Goal: Information Seeking & Learning: Learn about a topic

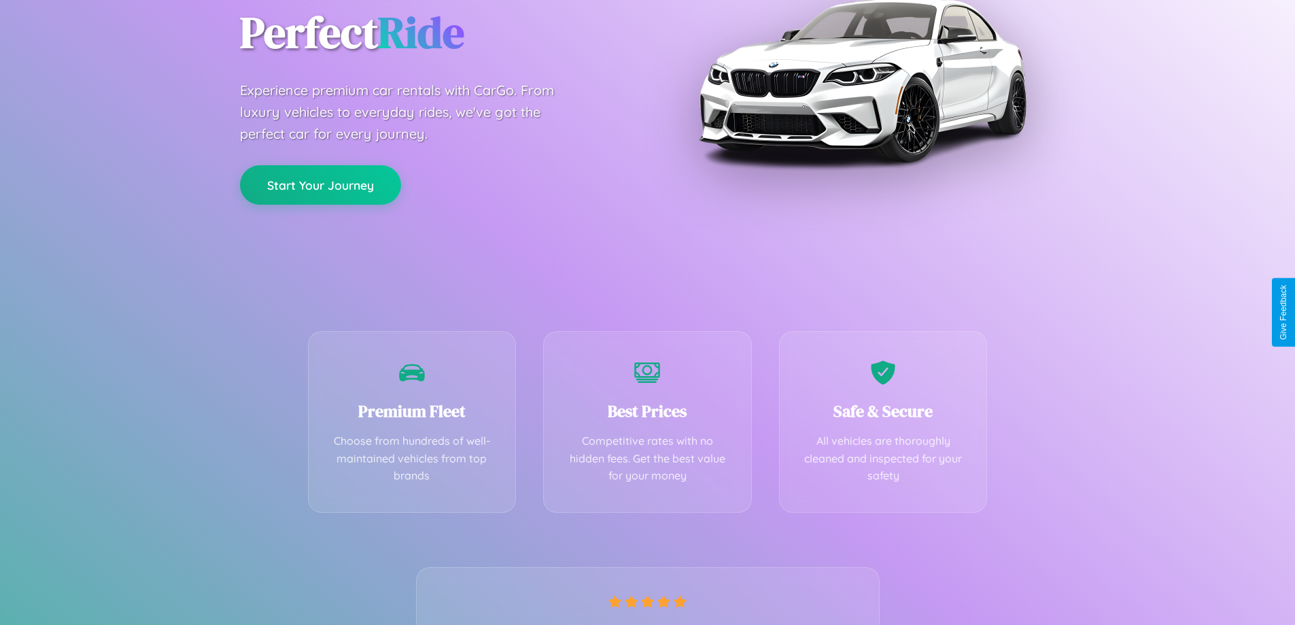
scroll to position [268, 0]
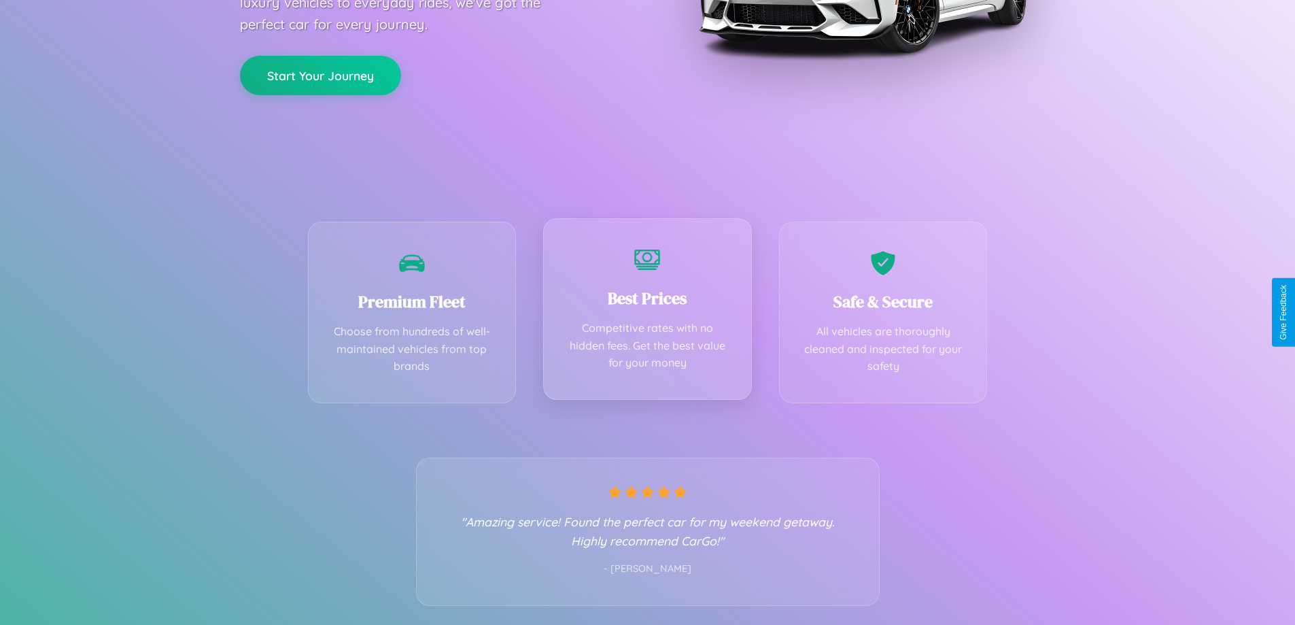
click at [647, 312] on div "Best Prices Competitive rates with no hidden fees. Get the best value for your …" at bounding box center [647, 309] width 209 height 182
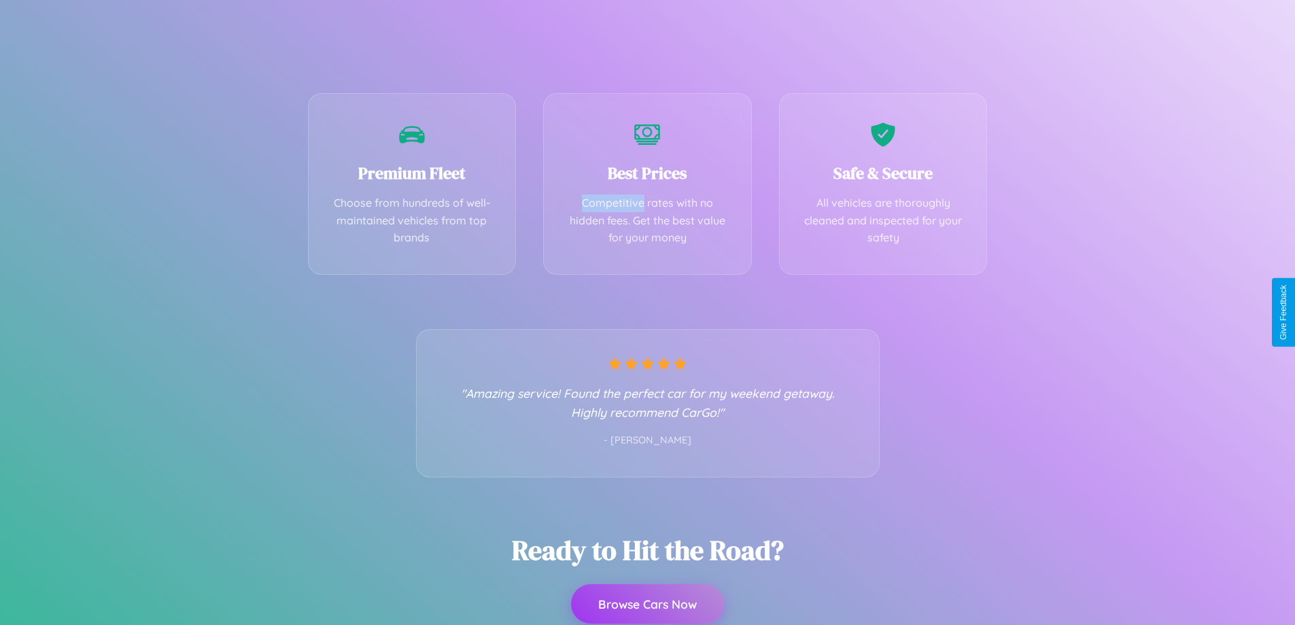
click at [647, 604] on button "Browse Cars Now" at bounding box center [647, 603] width 153 height 39
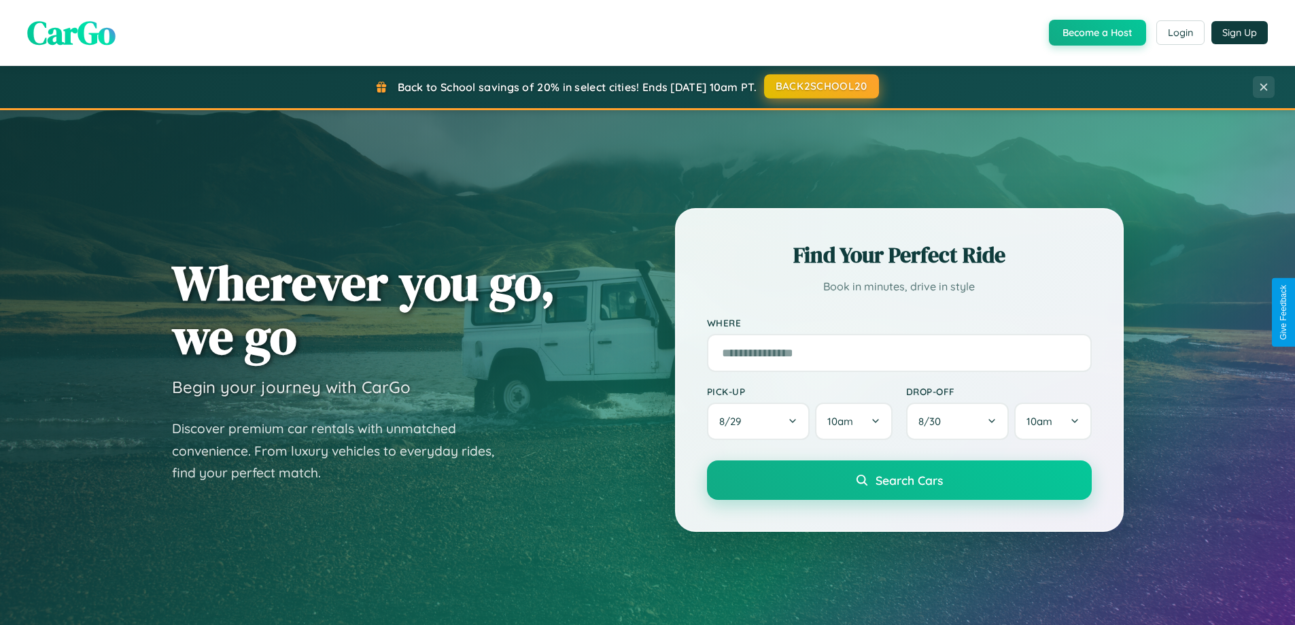
click at [821, 87] on button "BACK2SCHOOL20" at bounding box center [821, 86] width 115 height 24
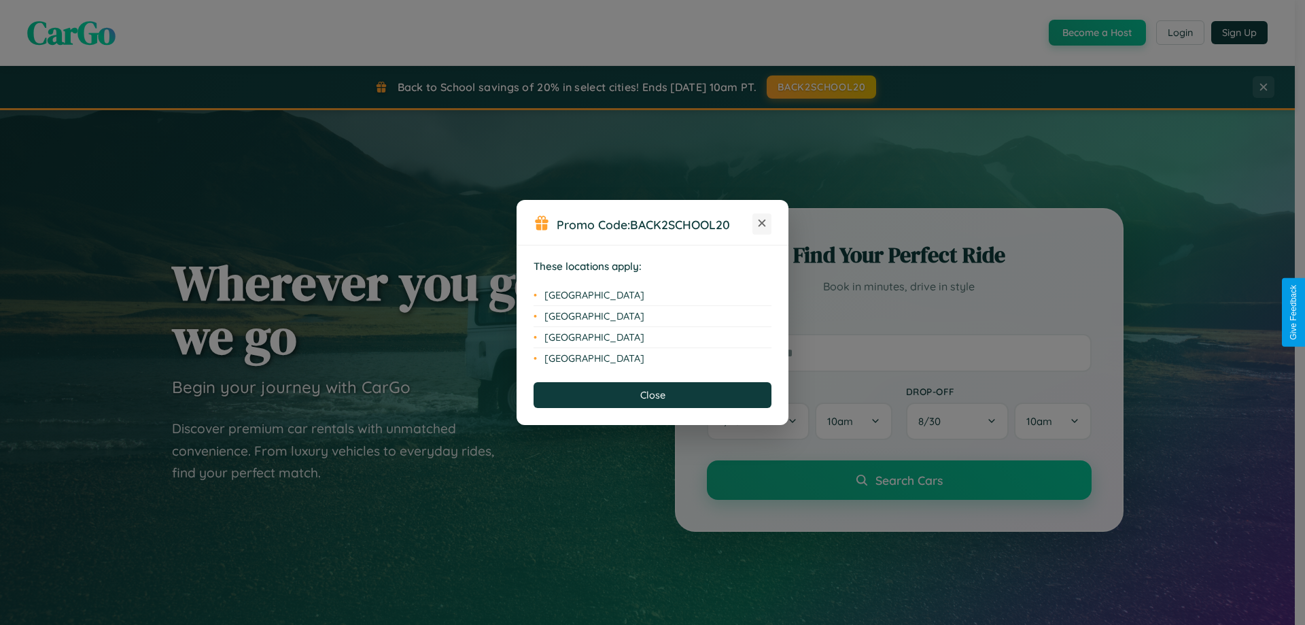
click at [762, 224] on icon at bounding box center [762, 223] width 7 height 7
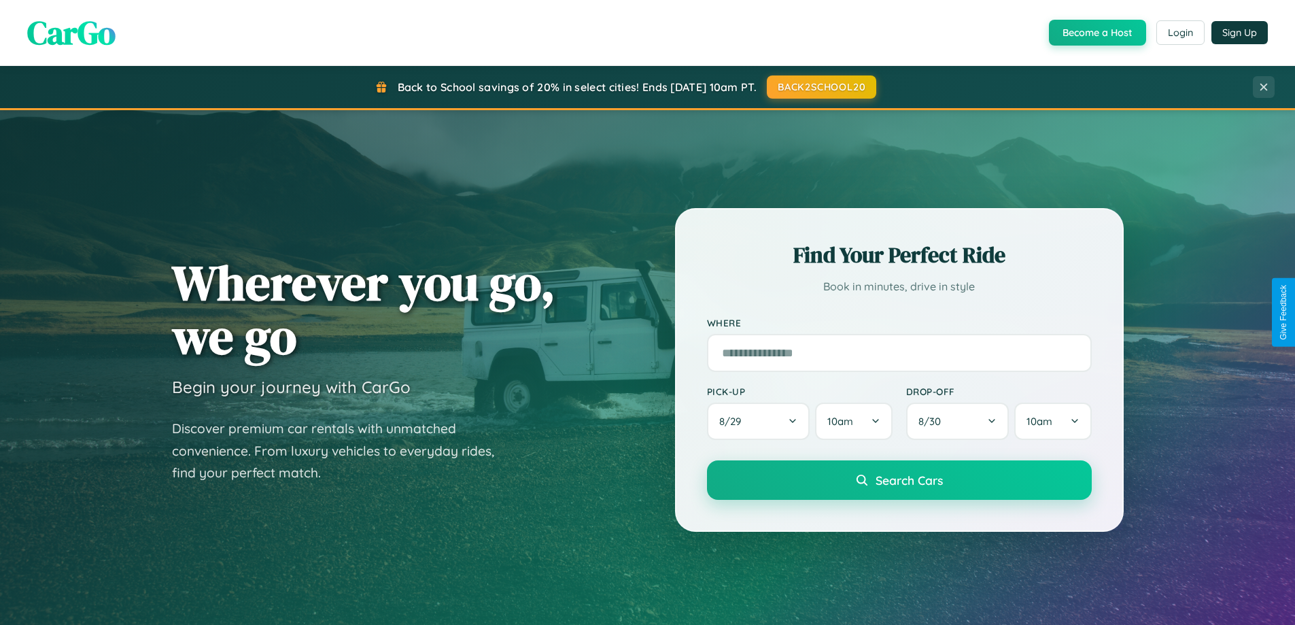
scroll to position [936, 0]
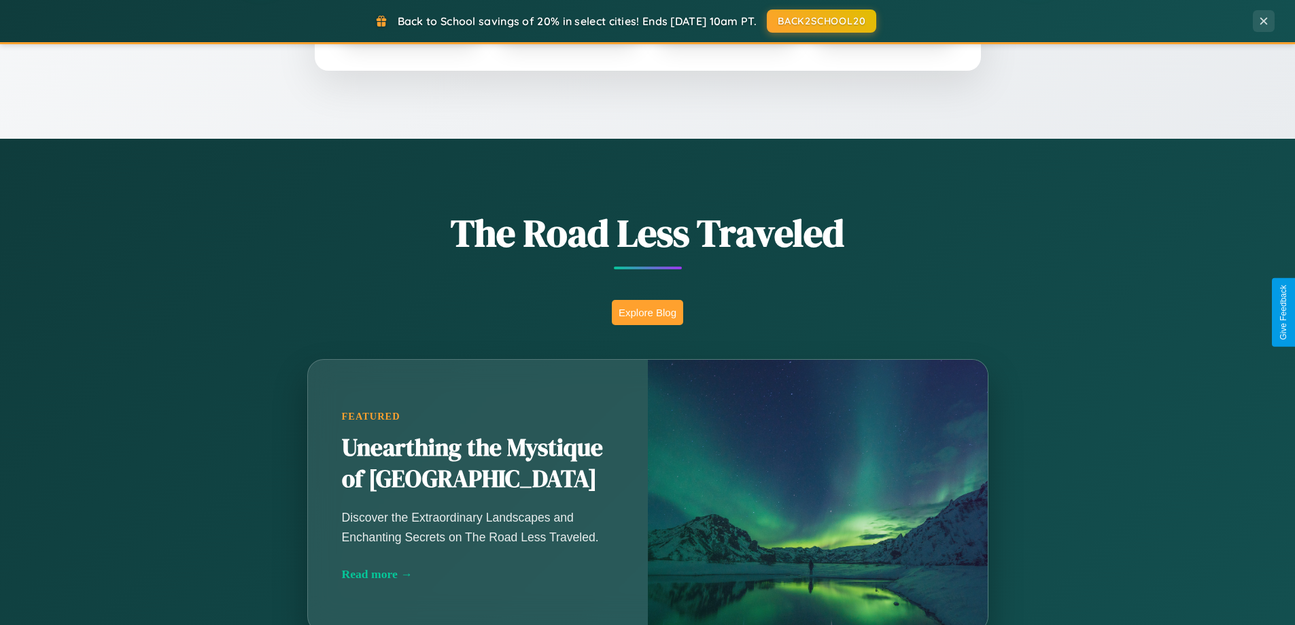
click at [647, 312] on button "Explore Blog" at bounding box center [647, 312] width 71 height 25
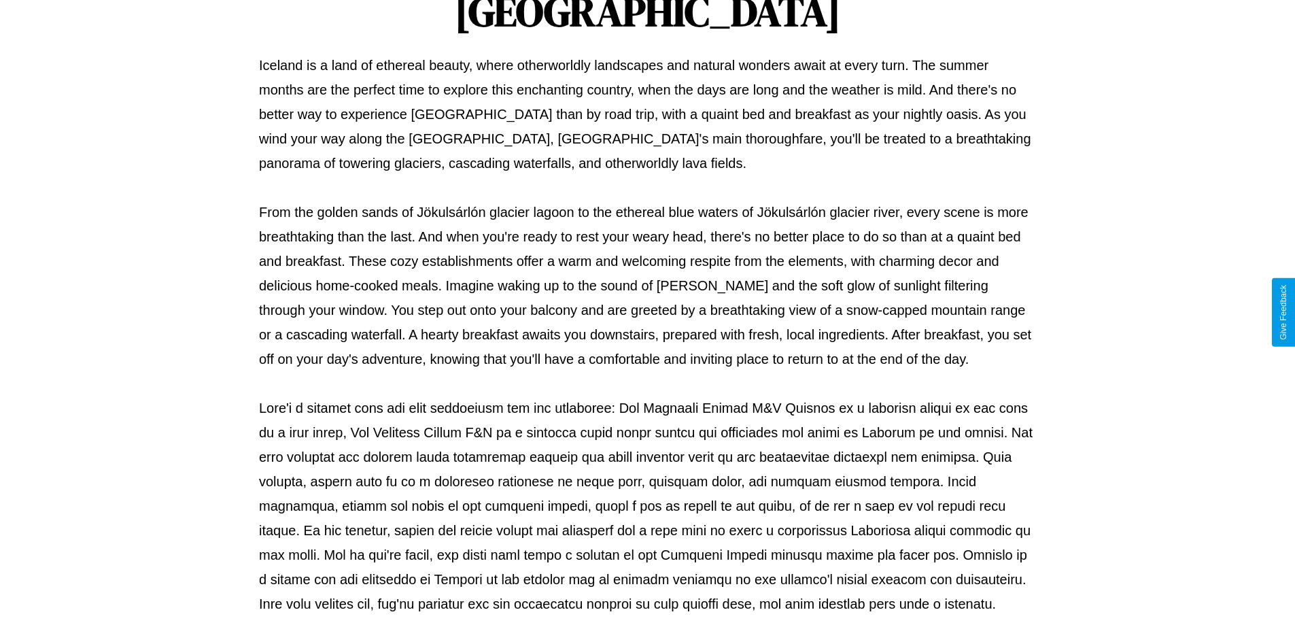
scroll to position [440, 0]
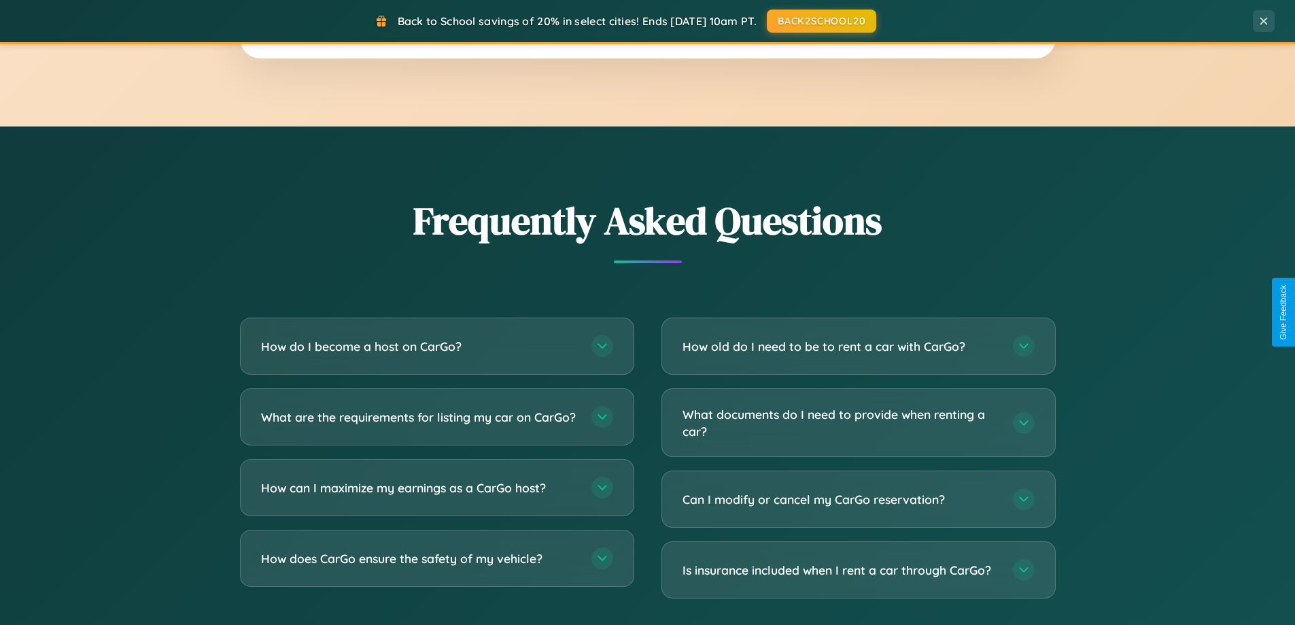
scroll to position [2616, 0]
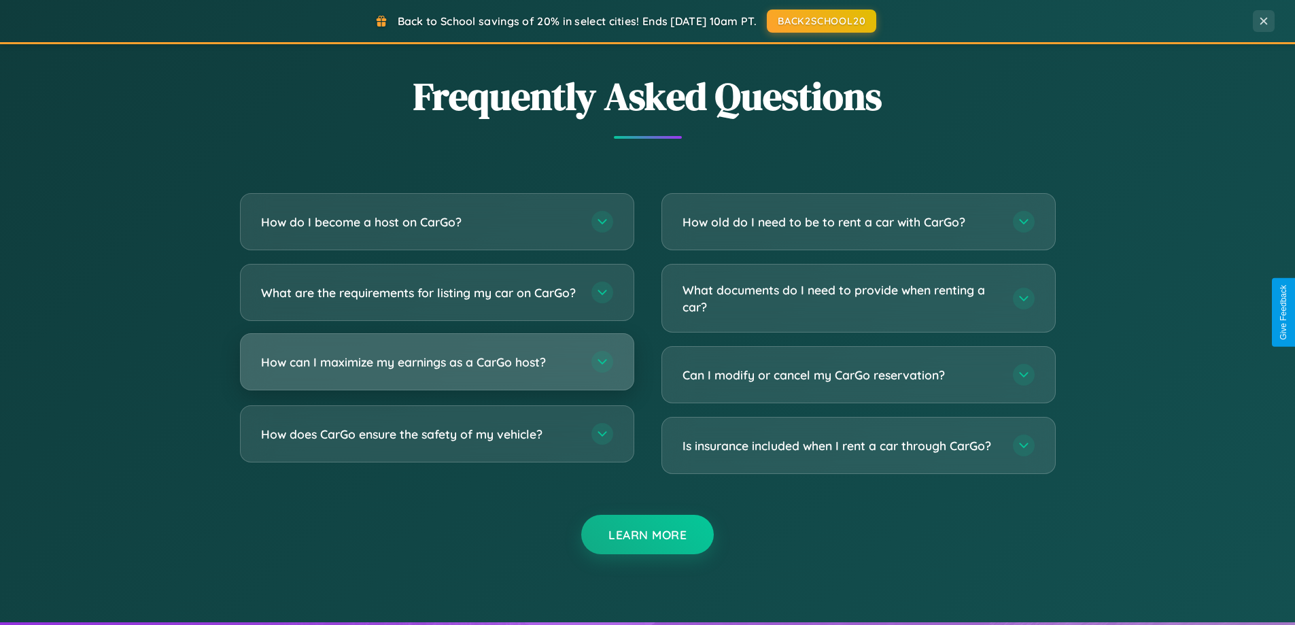
click at [436, 371] on h3 "How can I maximize my earnings as a CarGo host?" at bounding box center [419, 362] width 317 height 17
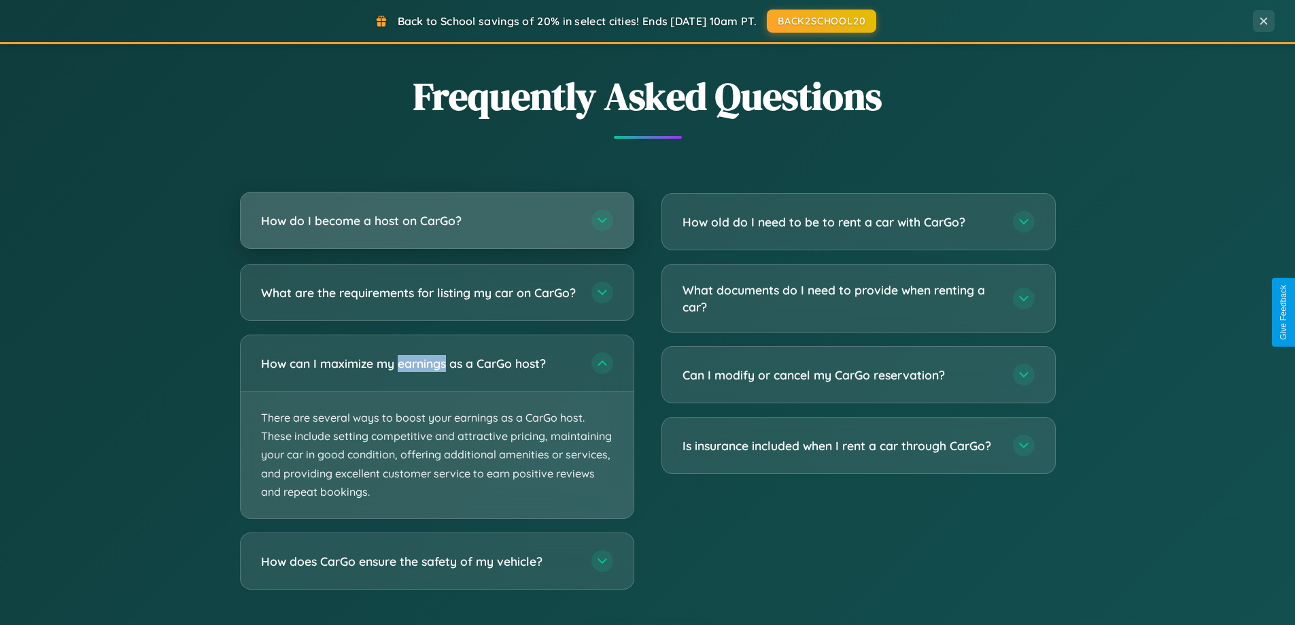
click at [436, 220] on h3 "How do I become a host on CarGo?" at bounding box center [419, 220] width 317 height 17
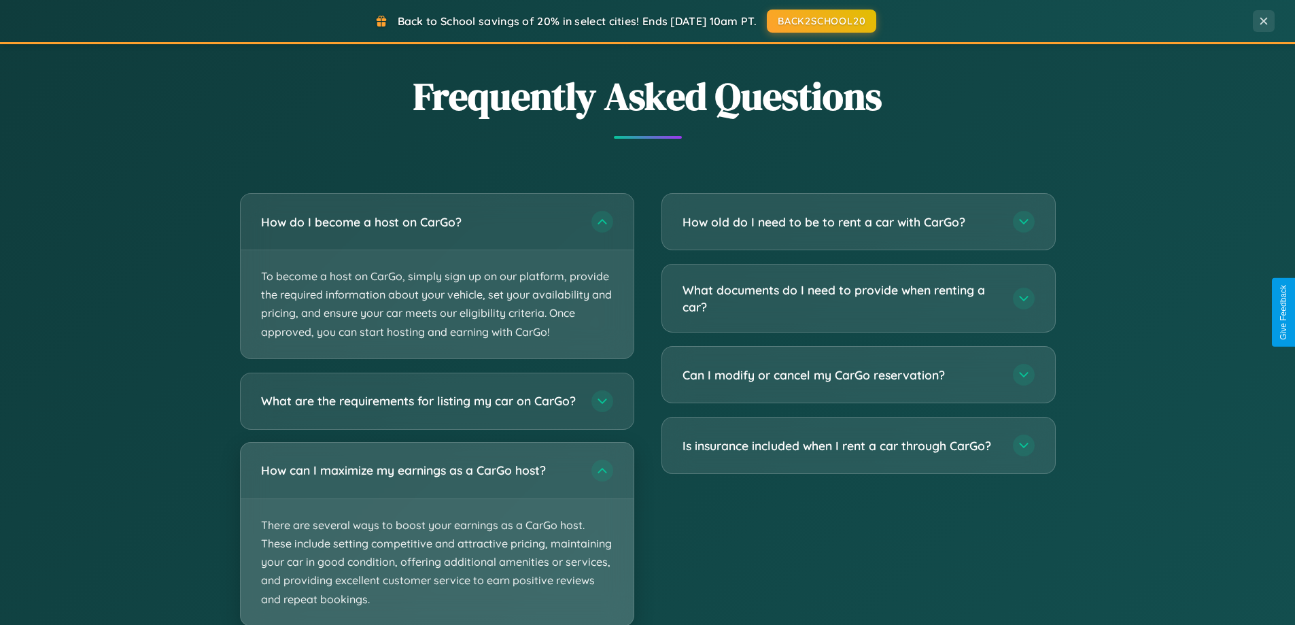
click at [436, 539] on p "There are several ways to boost your earnings as a CarGo host. These include se…" at bounding box center [437, 562] width 393 height 126
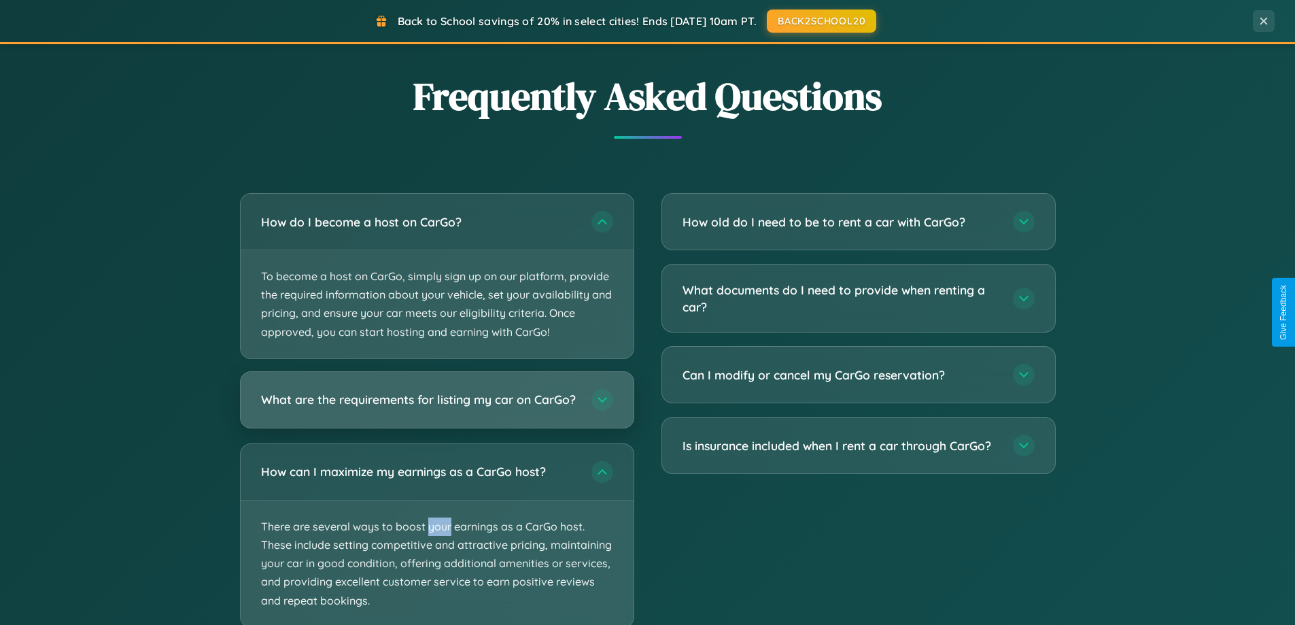
click at [436, 407] on h3 "What are the requirements for listing my car on CarGo?" at bounding box center [419, 399] width 317 height 17
